Goal: Task Accomplishment & Management: Manage account settings

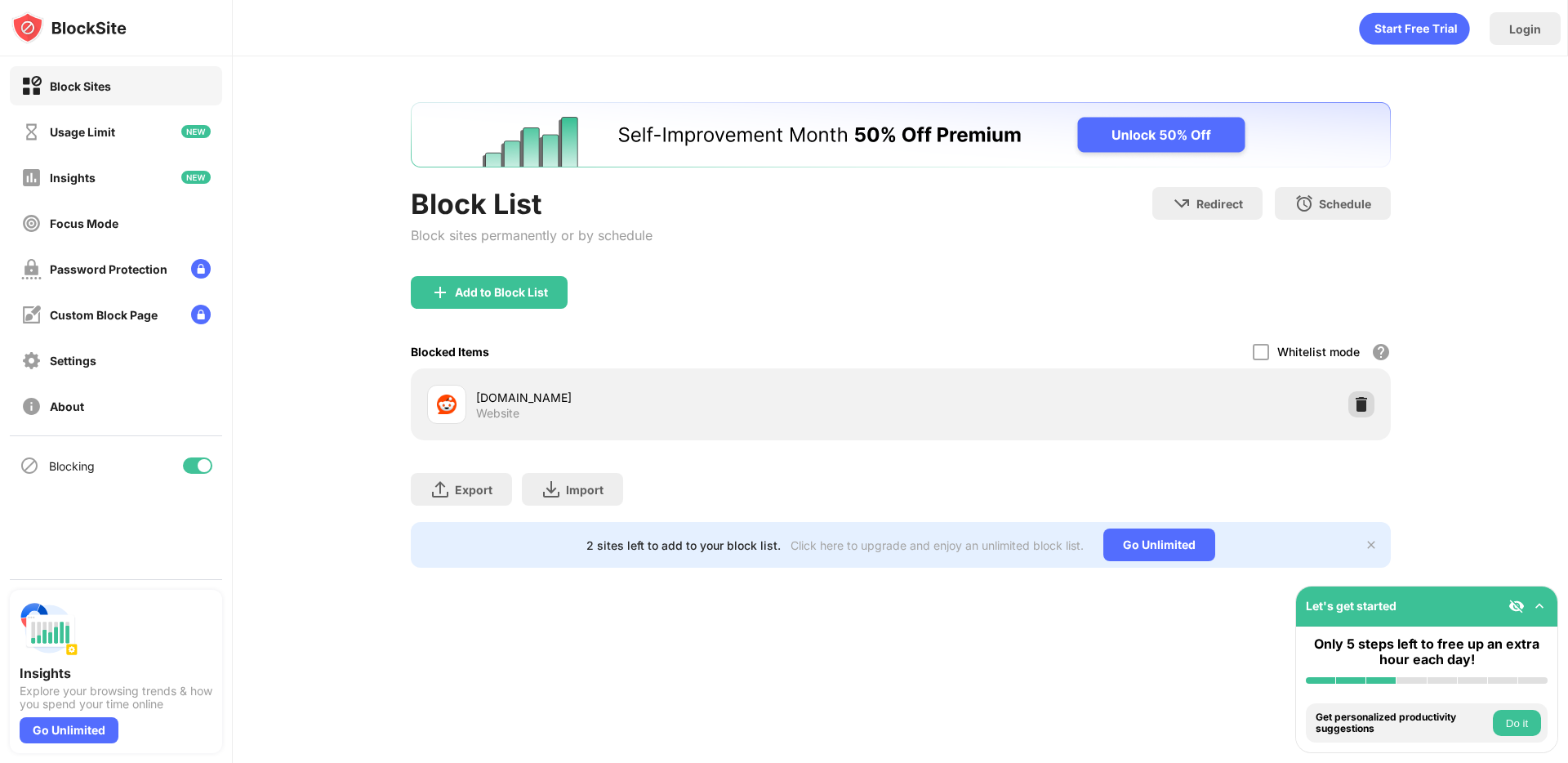
click at [1358, 409] on img at bounding box center [1361, 404] width 16 height 16
